Goal: Task Accomplishment & Management: Manage account settings

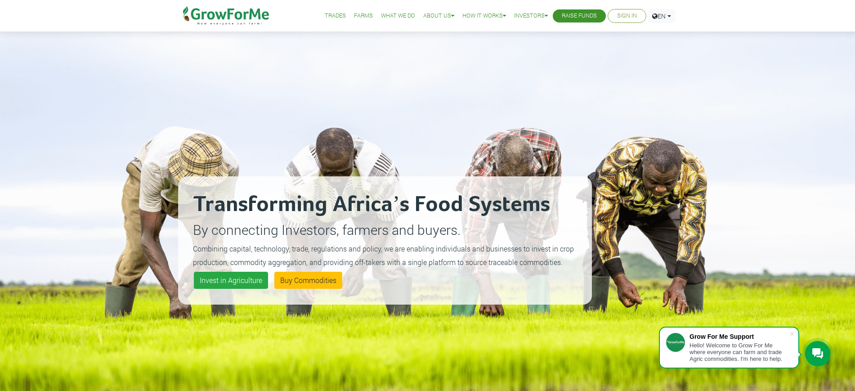
click at [617, 15] on link "Sign In" at bounding box center [627, 15] width 20 height 9
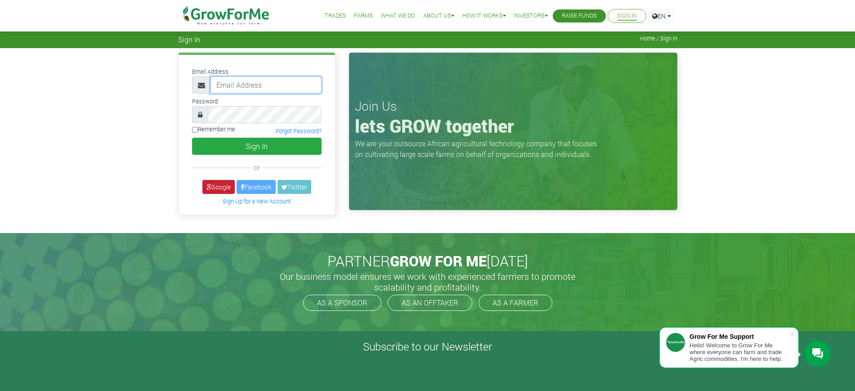
type input "mawuli@growforme.com"
click at [214, 188] on link "Google" at bounding box center [218, 187] width 32 height 14
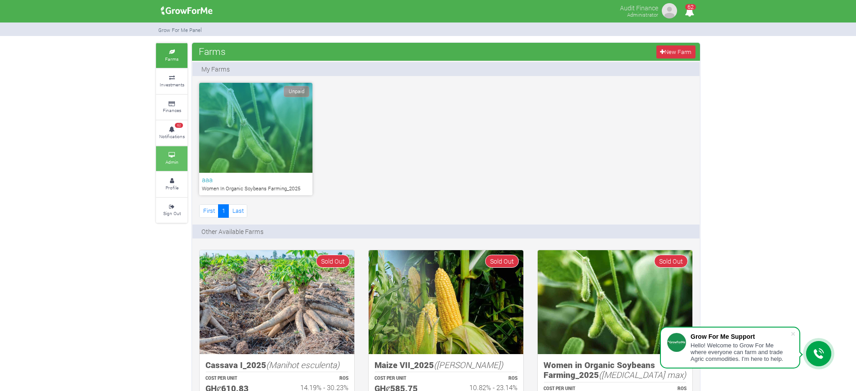
click at [174, 149] on link "Admin" at bounding box center [171, 158] width 31 height 25
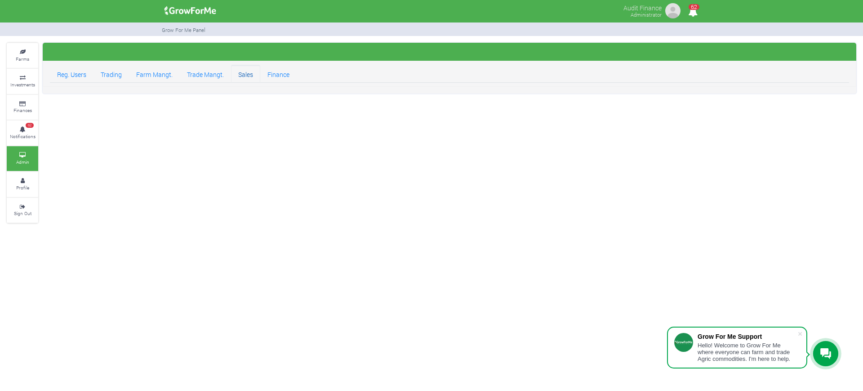
click at [252, 71] on link "Sales" at bounding box center [245, 74] width 29 height 18
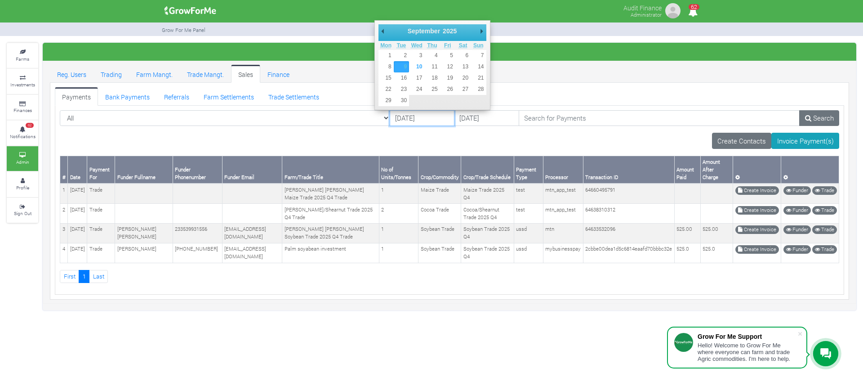
click at [390, 117] on input "[DATE]" at bounding box center [422, 118] width 65 height 16
type input "[DATE]"
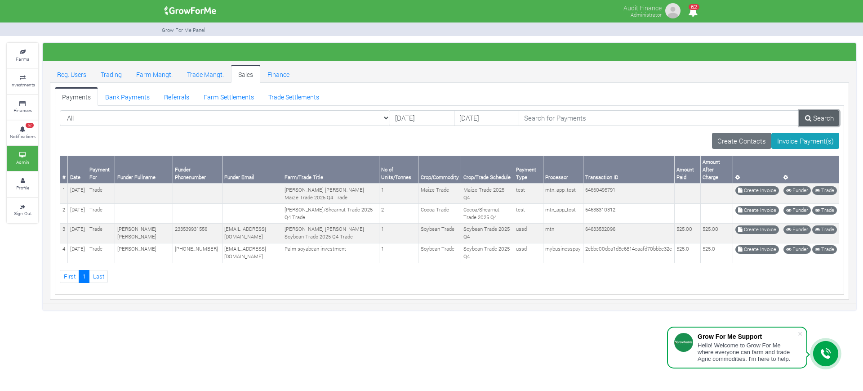
click at [816, 113] on link "Search" at bounding box center [819, 118] width 40 height 16
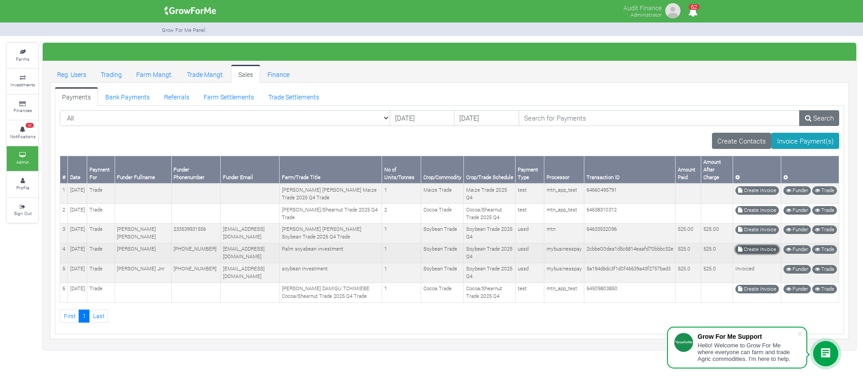
click at [758, 247] on link "Create Invoice" at bounding box center [757, 249] width 44 height 9
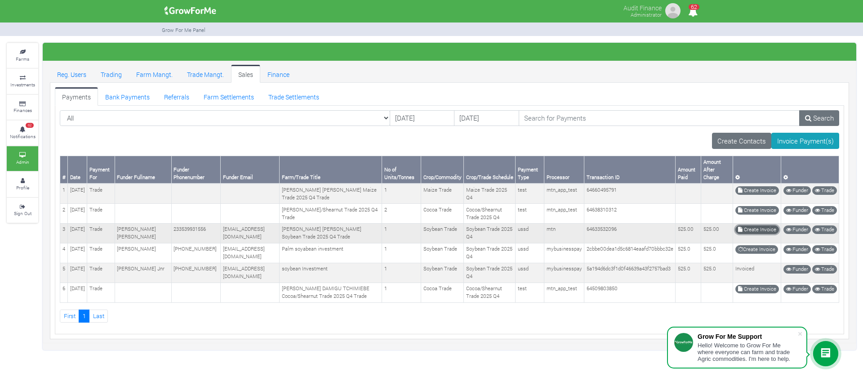
click at [744, 228] on link "Create Invoice" at bounding box center [757, 229] width 44 height 9
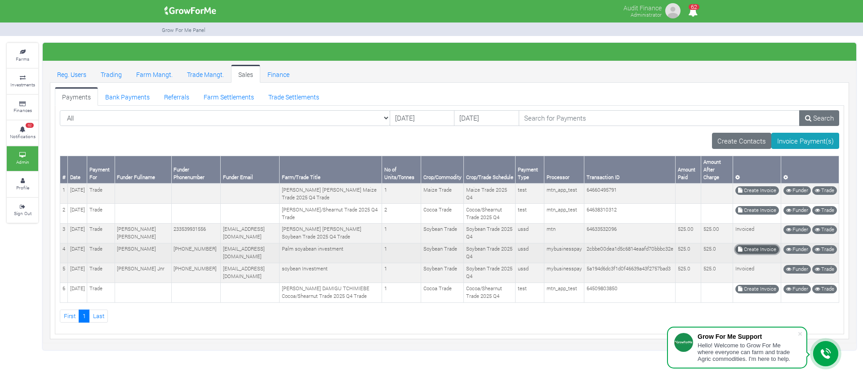
click at [744, 248] on link "Create Invoice" at bounding box center [757, 249] width 44 height 9
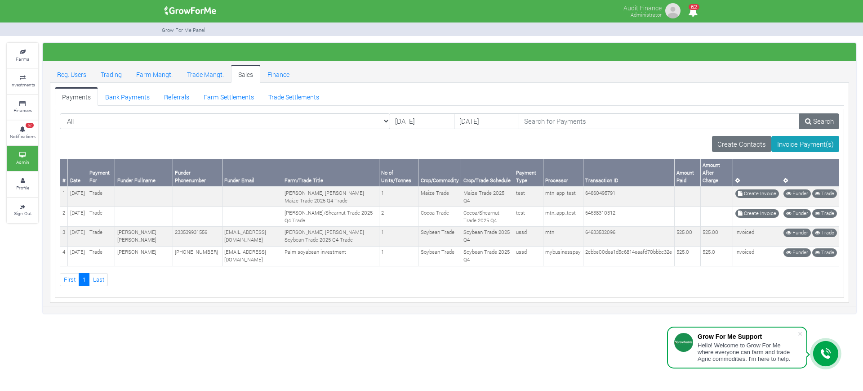
click at [499, 279] on ul "First 1" at bounding box center [450, 279] width 780 height 13
click at [109, 76] on link "Trading" at bounding box center [112, 74] width 36 height 18
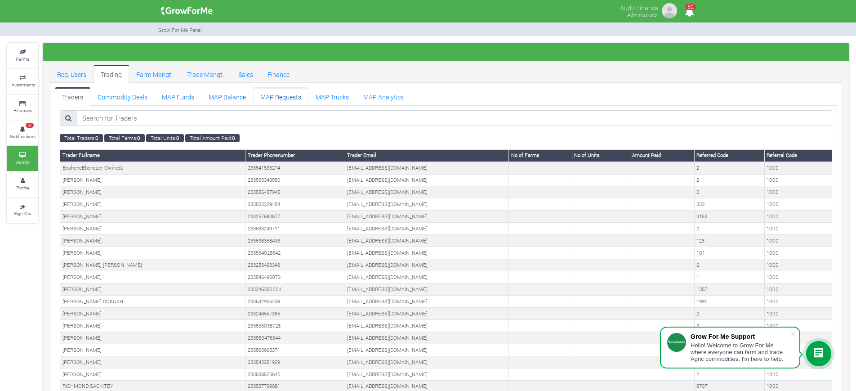
click at [294, 94] on link "MAP Requests" at bounding box center [280, 96] width 55 height 18
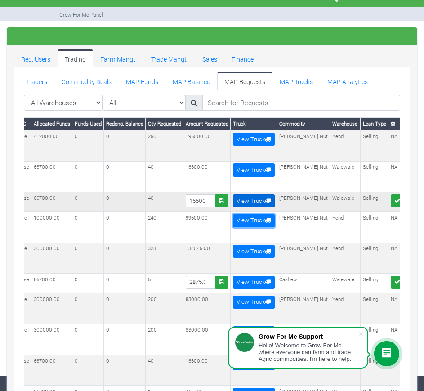
scroll to position [0, 232]
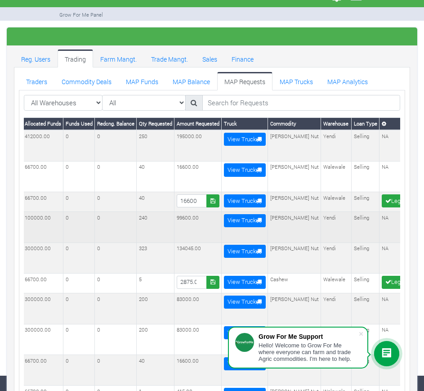
click at [95, 221] on td "0" at bounding box center [78, 227] width 31 height 31
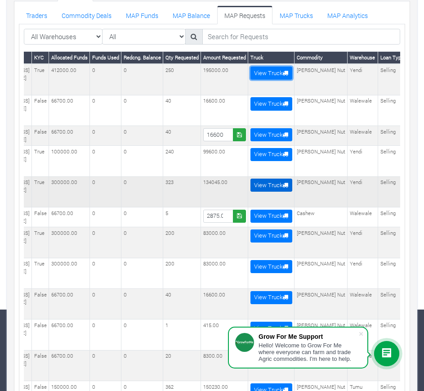
scroll to position [0, 243]
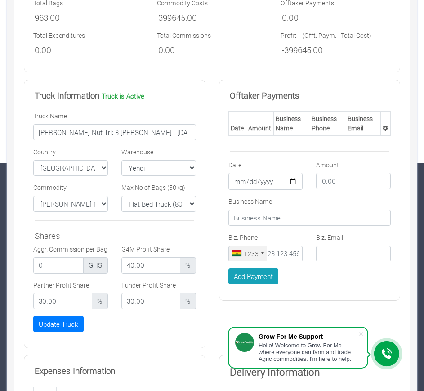
scroll to position [227, 0]
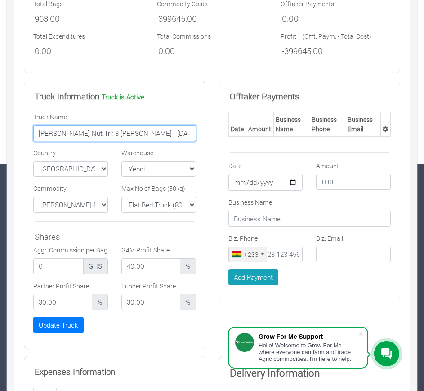
click at [133, 137] on input "Yendi Shea Nut Trk 3 NS Karim - 05/09/2025" at bounding box center [114, 133] width 163 height 16
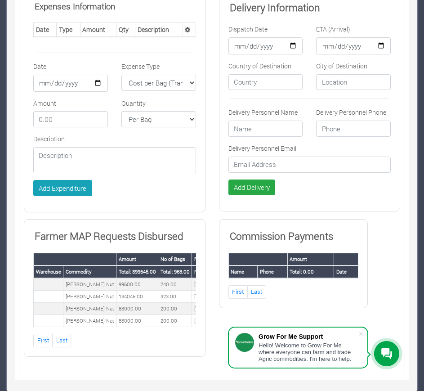
scroll to position [597, 0]
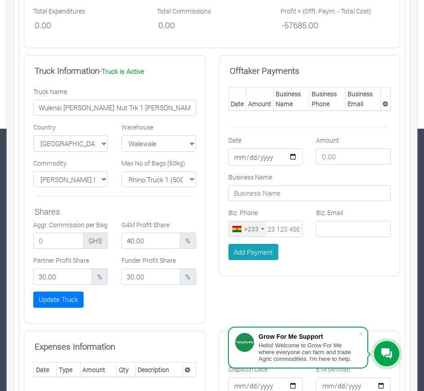
scroll to position [262, 0]
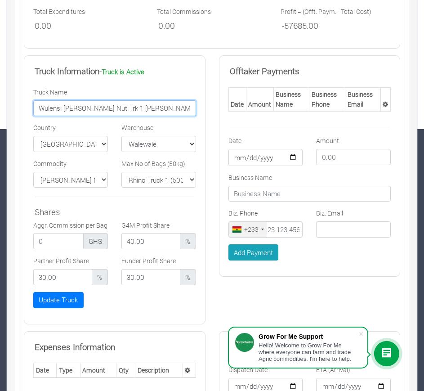
click at [107, 100] on input "Wulensi [PERSON_NAME] Nut Trk 1 [PERSON_NAME] - [DATE]" at bounding box center [114, 108] width 163 height 16
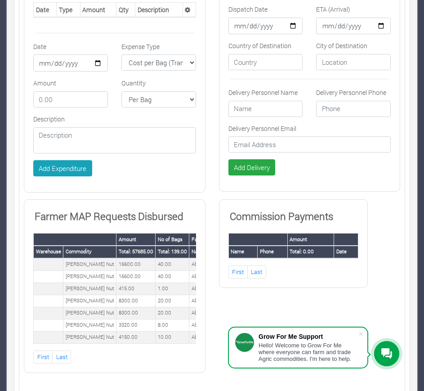
scroll to position [624, 0]
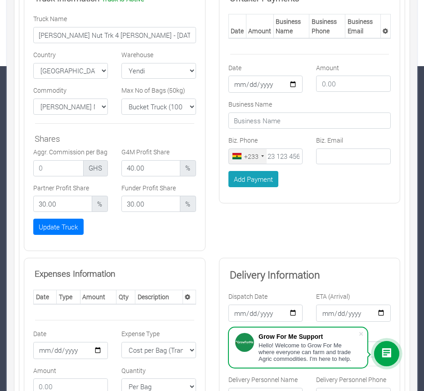
scroll to position [302, 0]
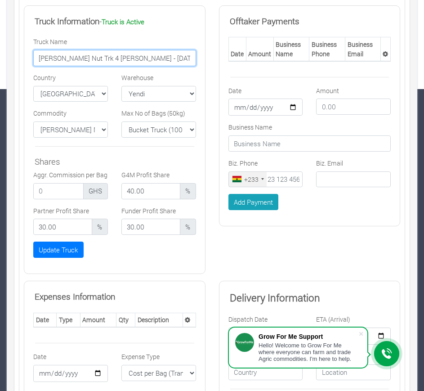
click at [98, 60] on input "[PERSON_NAME] Nut Trk 4 [PERSON_NAME] - [DATE]" at bounding box center [114, 58] width 163 height 16
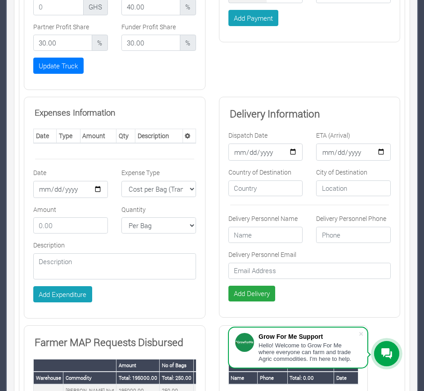
scroll to position [487, 0]
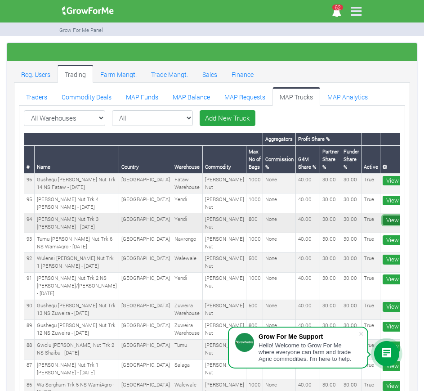
click at [383, 215] on link "View More" at bounding box center [400, 220] width 35 height 10
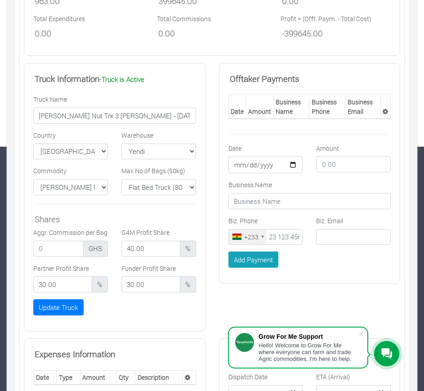
scroll to position [232, 0]
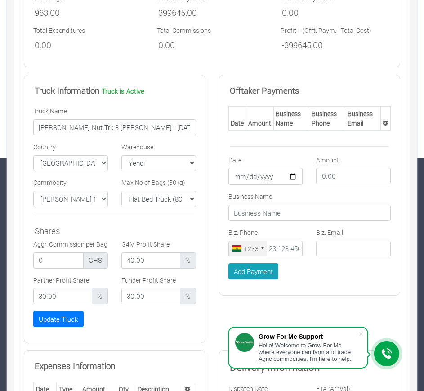
click at [114, 32] on div "Total Expenditures 0.00" at bounding box center [89, 39] width 124 height 26
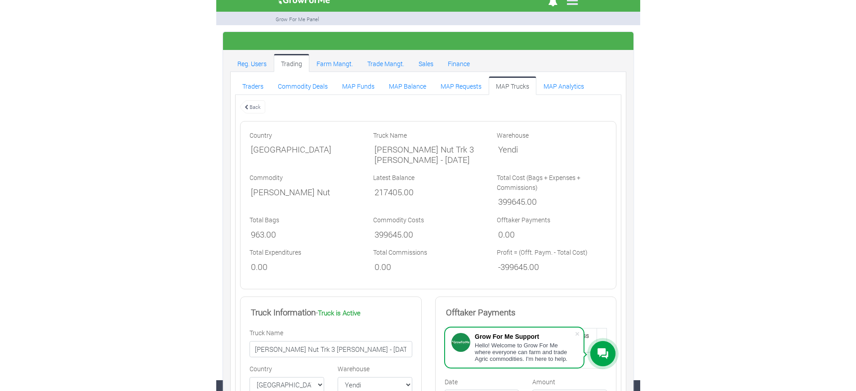
scroll to position [0, 0]
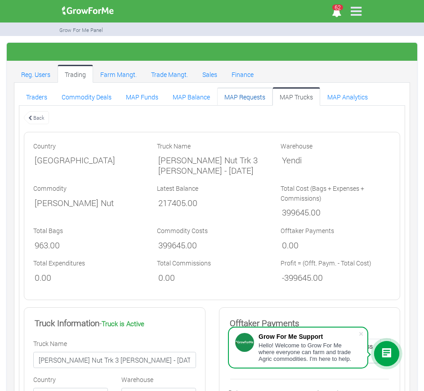
click at [242, 98] on link "MAP Requests" at bounding box center [244, 96] width 55 height 18
click at [236, 94] on link "MAP Requests" at bounding box center [244, 96] width 55 height 18
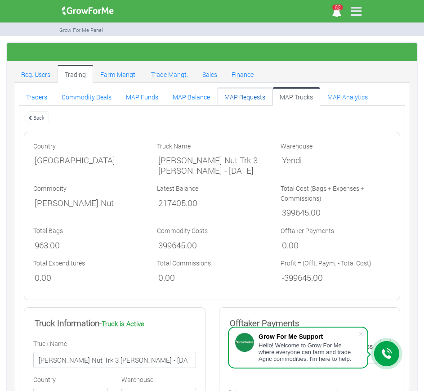
click at [236, 94] on link "MAP Requests" at bounding box center [244, 96] width 55 height 18
click at [186, 95] on link "MAP Balance" at bounding box center [191, 96] width 52 height 18
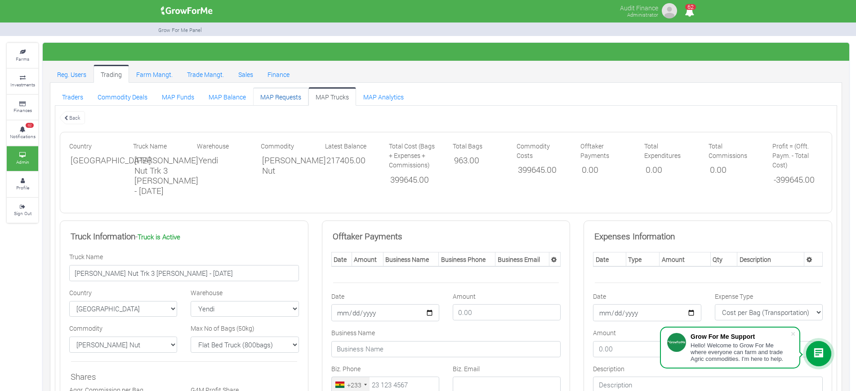
click at [279, 97] on link "MAP Requests" at bounding box center [280, 96] width 55 height 18
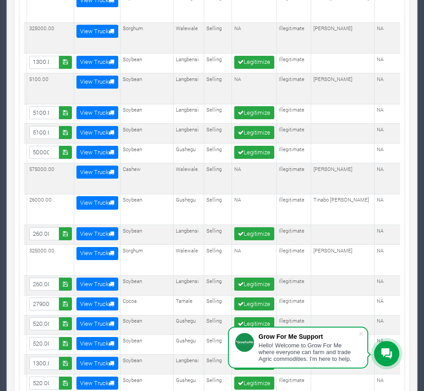
scroll to position [0, 355]
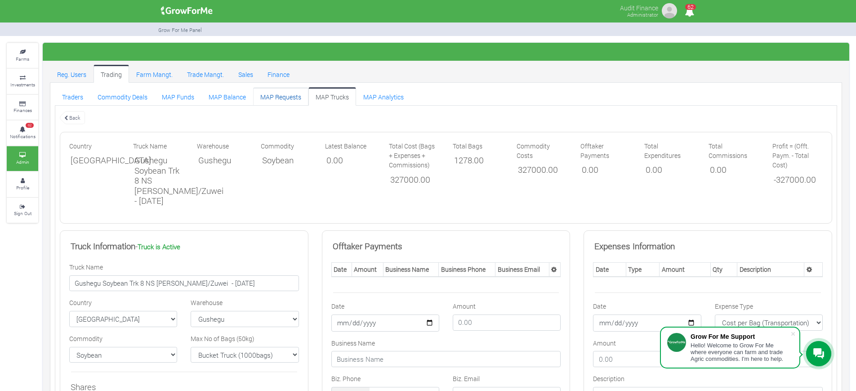
click at [298, 95] on link "MAP Requests" at bounding box center [280, 96] width 55 height 18
